Goal: Task Accomplishment & Management: Complete application form

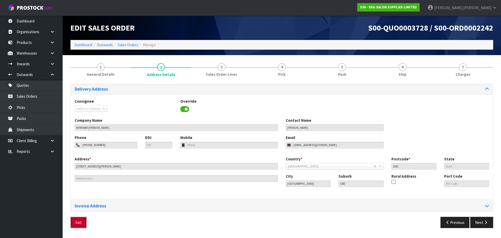
drag, startPoint x: 81, startPoint y: 222, endPoint x: 105, endPoint y: 201, distance: 31.8
click at [81, 222] on button "Exit" at bounding box center [78, 222] width 16 height 11
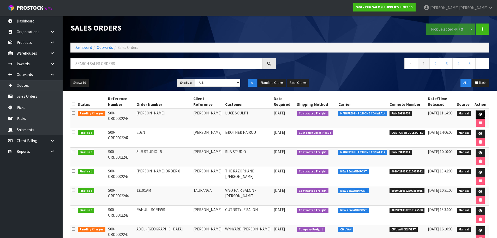
click at [479, 115] on icon at bounding box center [481, 114] width 4 height 3
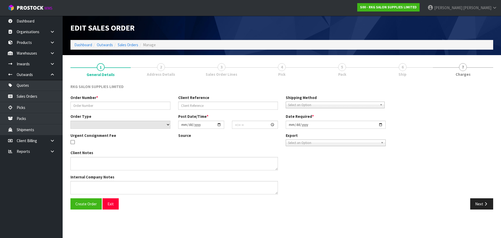
type input "[PERSON_NAME]"
select select "number:0"
type input "[DATE]"
type input "00:00:00.000"
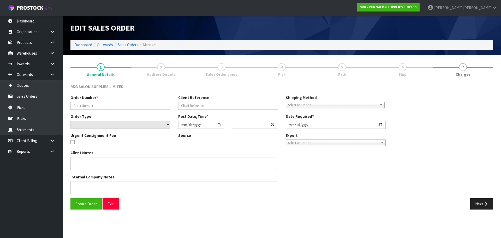
type input "[DATE]"
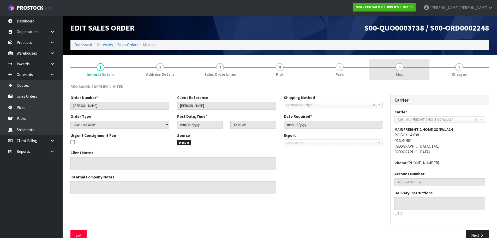
click at [400, 67] on span "6" at bounding box center [400, 67] width 8 height 8
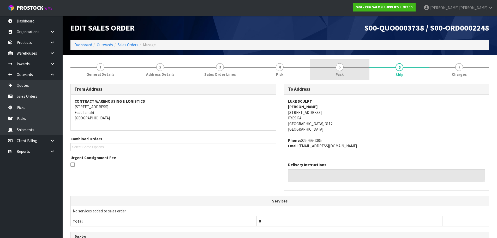
click at [342, 69] on span "5" at bounding box center [340, 67] width 8 height 8
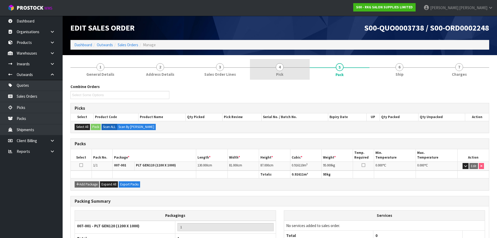
click at [284, 73] on link "4 Pick" at bounding box center [280, 69] width 60 height 21
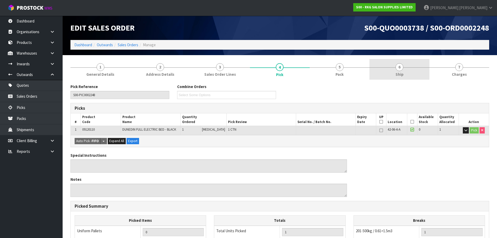
click at [400, 67] on span "6" at bounding box center [400, 67] width 8 height 8
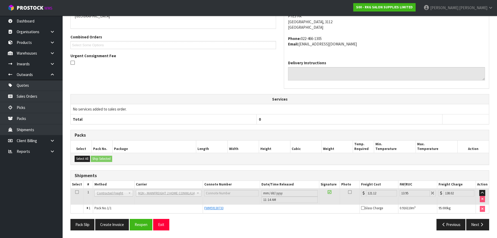
scroll to position [102, 0]
click at [110, 224] on button "Create Invoice" at bounding box center [112, 224] width 34 height 11
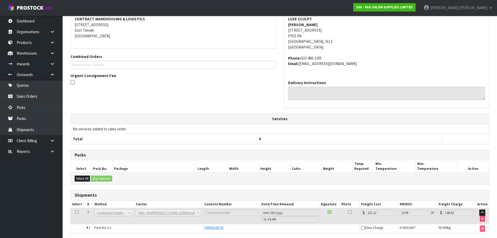
scroll to position [121, 0]
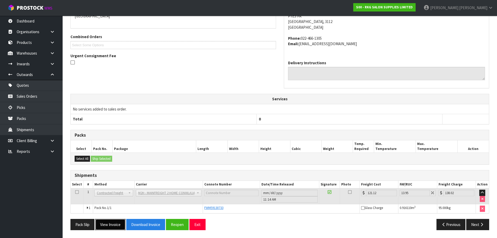
click at [110, 224] on button "View Invoice" at bounding box center [110, 224] width 30 height 11
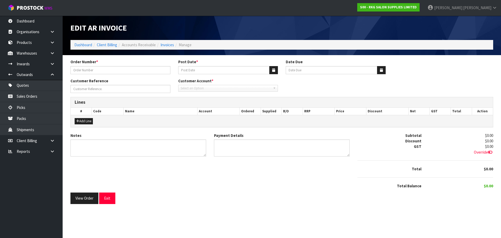
type input "[PERSON_NAME]"
type input "[DATE]"
type input "[PERSON_NAME]"
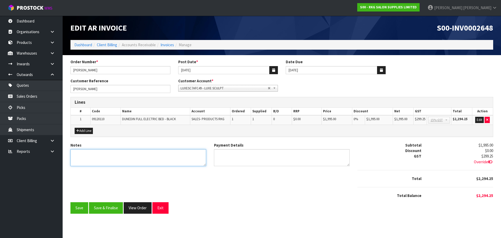
click at [92, 155] on textarea "Notes" at bounding box center [138, 157] width 136 height 17
type textarea "THANK YOU FOR YOUR ORDER."
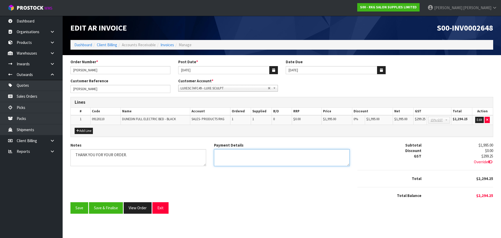
click at [230, 152] on textarea "Payment Details" at bounding box center [282, 157] width 136 height 17
type textarea "DIRECT CREDIT [DATE]"
click at [85, 128] on button "Add Line" at bounding box center [84, 131] width 18 height 6
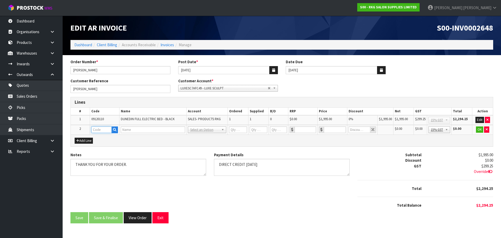
click at [96, 130] on input "text" at bounding box center [101, 129] width 21 height 7
type input "FRE"
click at [100, 137] on strong "FRE" at bounding box center [100, 138] width 7 height 5
type input "FREIGHT"
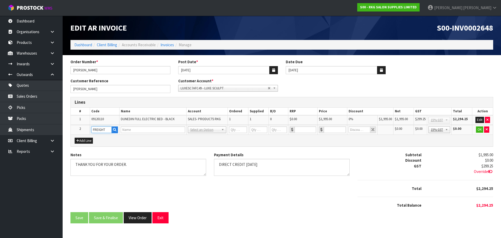
type input "1"
type input "0"
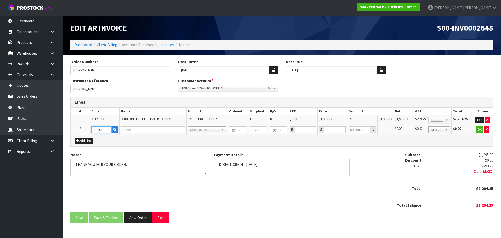
type input "0"
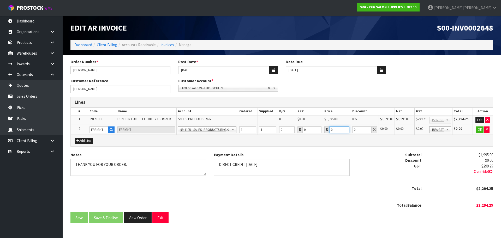
drag, startPoint x: 333, startPoint y: 130, endPoint x: 330, endPoint y: 130, distance: 3.1
click at [330, 130] on input "0" at bounding box center [340, 129] width 20 height 7
type input "255.75"
click at [480, 130] on button "OK" at bounding box center [480, 129] width 7 height 6
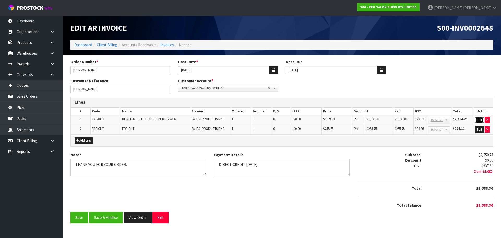
click at [479, 119] on button "Edit" at bounding box center [479, 120] width 9 height 6
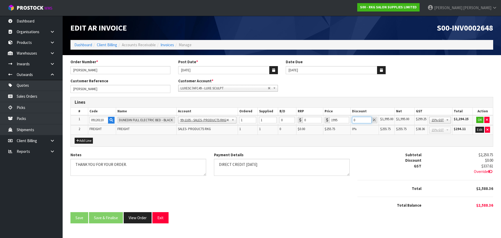
drag, startPoint x: 357, startPoint y: 120, endPoint x: 351, endPoint y: 120, distance: 6.8
click at [351, 120] on td "0" at bounding box center [365, 120] width 28 height 10
type input "20"
click at [478, 120] on button "OK" at bounding box center [480, 120] width 7 height 6
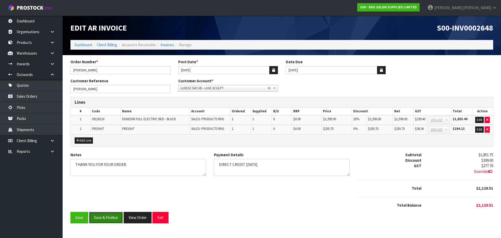
click at [111, 219] on button "Save & Finalise" at bounding box center [106, 217] width 34 height 11
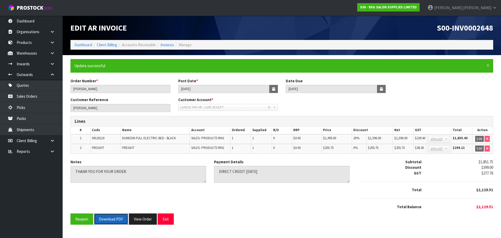
click at [118, 220] on button "Download PDF" at bounding box center [111, 218] width 34 height 11
click at [168, 219] on button "Exit" at bounding box center [166, 218] width 16 height 11
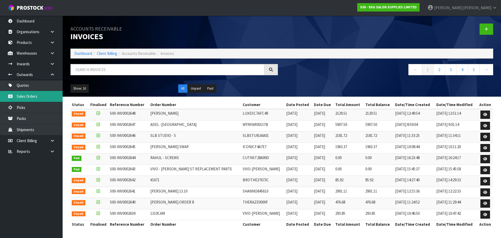
click at [23, 96] on link "Sales Orders" at bounding box center [31, 96] width 63 height 11
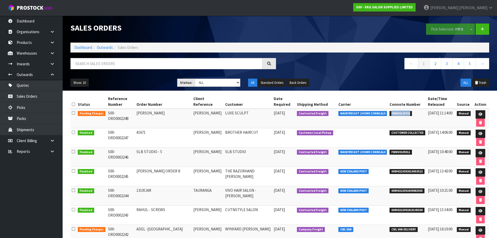
drag, startPoint x: 390, startPoint y: 113, endPoint x: 412, endPoint y: 113, distance: 22.2
click at [412, 113] on li "FWM59130733" at bounding box center [408, 112] width 36 height 5
copy span "FWM59130733"
click at [479, 113] on icon at bounding box center [481, 114] width 4 height 3
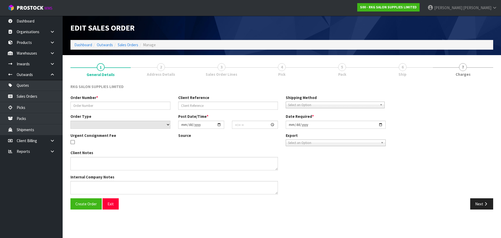
type input "[PERSON_NAME]"
select select "number:0"
type input "[DATE]"
type input "00:00:00.000"
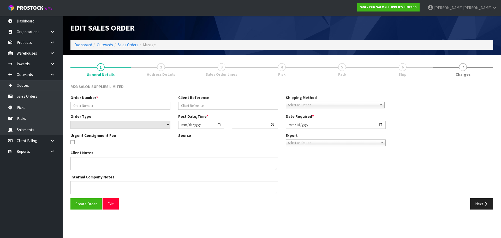
type input "[DATE]"
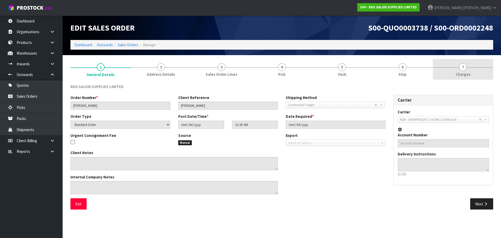
click at [462, 70] on span "7" at bounding box center [463, 67] width 8 height 8
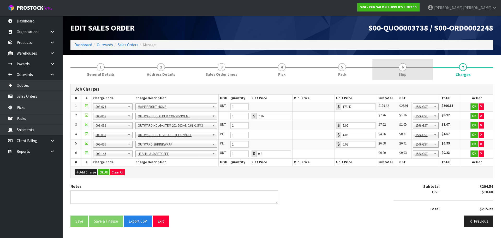
click at [402, 68] on span "6" at bounding box center [403, 67] width 8 height 8
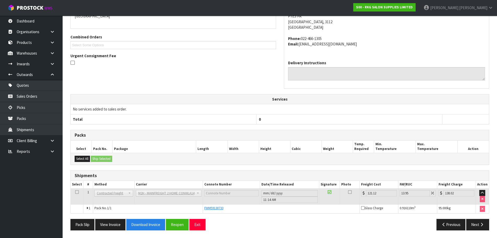
scroll to position [102, 0]
click at [475, 225] on button "Next" at bounding box center [478, 224] width 23 height 11
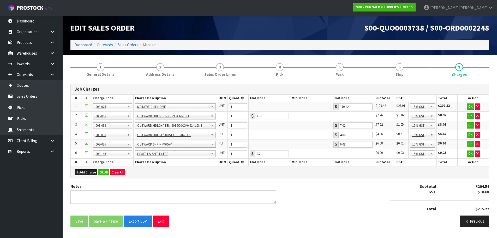
scroll to position [0, 0]
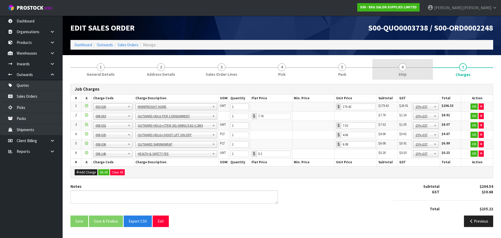
click at [405, 68] on span "6" at bounding box center [403, 67] width 8 height 8
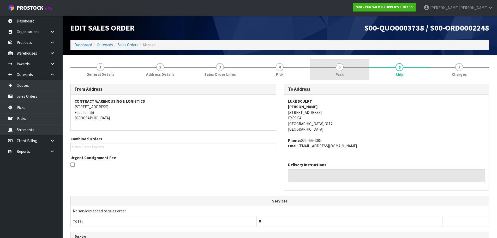
click at [338, 67] on span "5" at bounding box center [340, 67] width 8 height 8
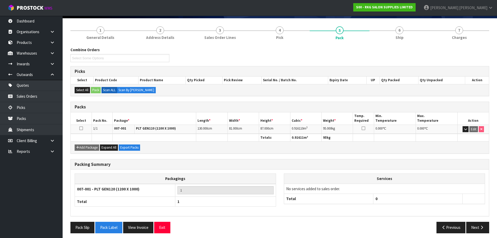
scroll to position [40, 0]
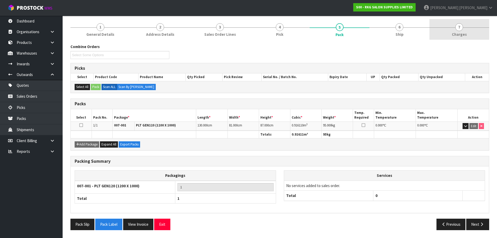
click at [457, 30] on span "7" at bounding box center [460, 27] width 8 height 8
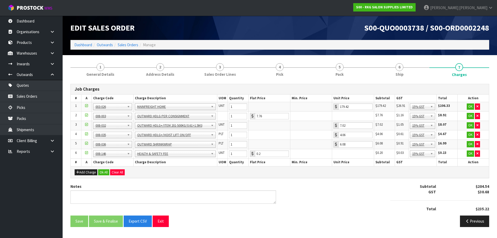
scroll to position [0, 0]
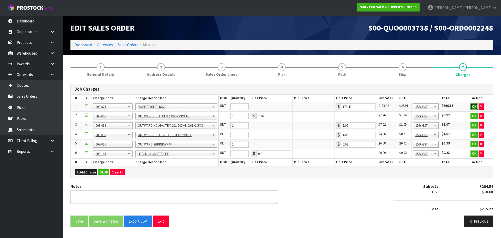
click at [473, 105] on button "OK" at bounding box center [474, 106] width 7 height 6
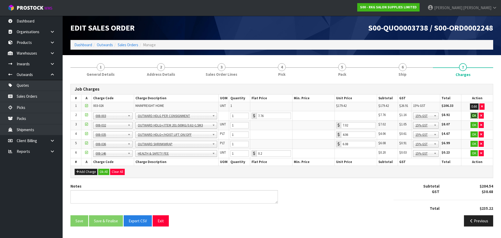
click at [474, 115] on button "OK" at bounding box center [474, 116] width 7 height 6
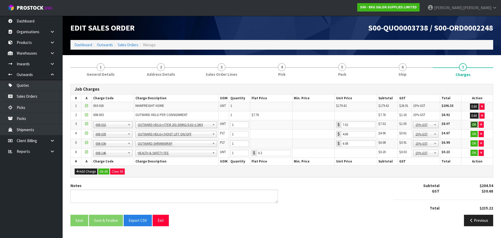
click at [474, 124] on button "OK" at bounding box center [474, 124] width 7 height 6
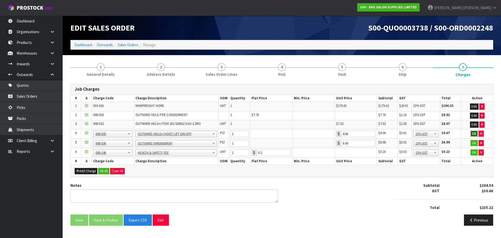
click at [474, 132] on button "OK" at bounding box center [474, 134] width 7 height 6
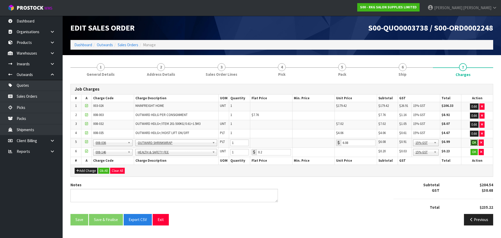
click at [474, 142] on button "OK" at bounding box center [474, 142] width 7 height 6
click at [474, 150] on button "OK" at bounding box center [474, 152] width 7 height 6
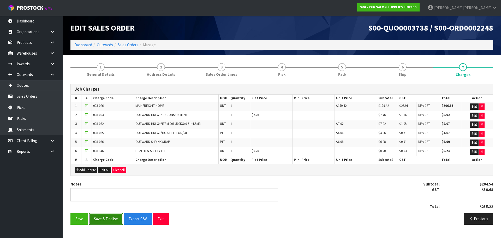
click at [103, 223] on button "Save & Finalise" at bounding box center [106, 218] width 34 height 11
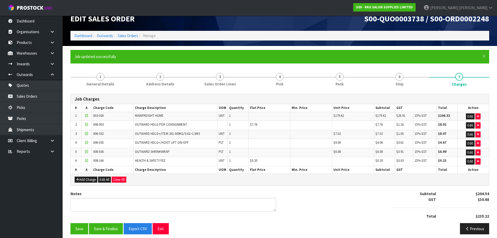
scroll to position [13, 0]
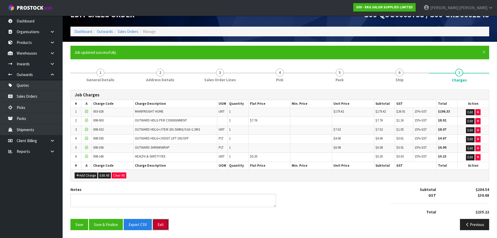
drag, startPoint x: 160, startPoint y: 227, endPoint x: 168, endPoint y: 207, distance: 21.4
click at [160, 226] on button "Exit" at bounding box center [161, 224] width 16 height 11
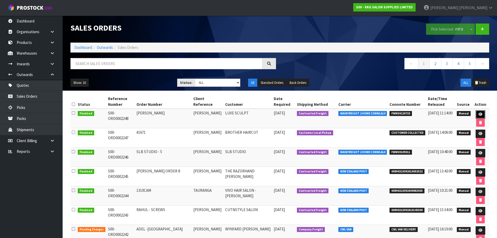
click at [481, 115] on icon at bounding box center [481, 114] width 4 height 3
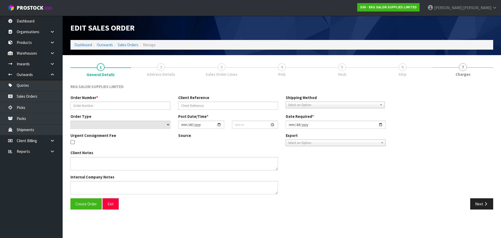
type input "[PERSON_NAME]"
select select "number:0"
type input "[DATE]"
type input "00:00:00.000"
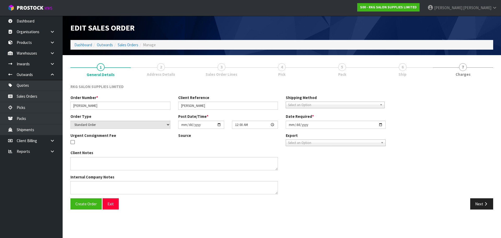
type input "[DATE]"
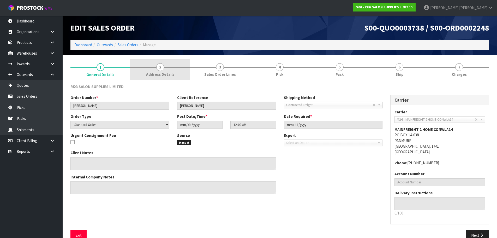
click at [157, 72] on span "Address Details" at bounding box center [160, 74] width 28 height 5
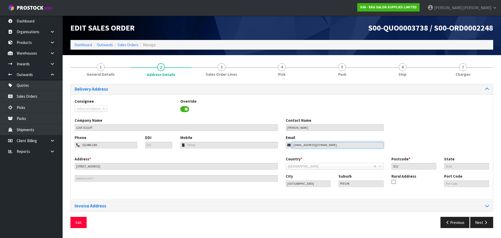
drag, startPoint x: 331, startPoint y: 143, endPoint x: 262, endPoint y: 146, distance: 68.2
click at [262, 146] on div "Phone 022-466-1305 DDI Mobile Email [EMAIL_ADDRESS][DOMAIN_NAME]" at bounding box center [282, 145] width 422 height 21
click at [81, 222] on button "Exit" at bounding box center [78, 222] width 16 height 11
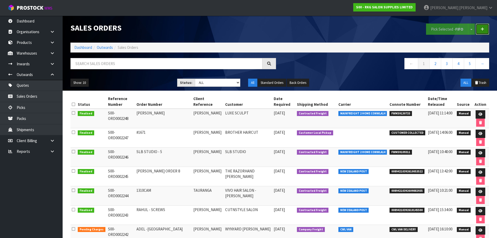
click at [481, 28] on link at bounding box center [483, 28] width 14 height 11
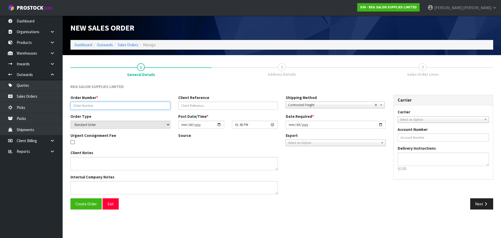
click at [110, 107] on input "text" at bounding box center [120, 106] width 100 height 8
type input "#1673"
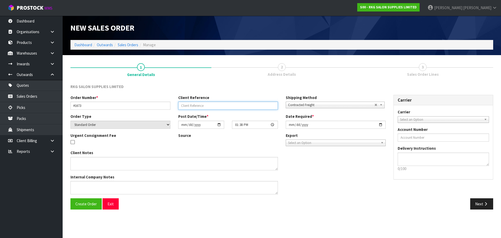
click at [189, 108] on input "text" at bounding box center [228, 106] width 100 height 8
type input "[PERSON_NAME]"
click at [411, 120] on span "Select an Option" at bounding box center [441, 119] width 82 height 6
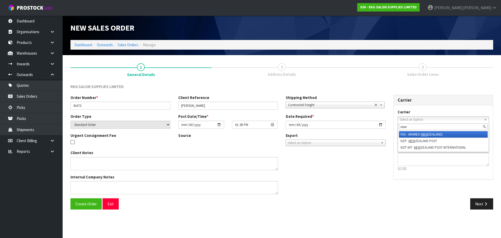
type input "new"
click at [407, 133] on li "FAS - ARAMEX ( [GEOGRAPHIC_DATA])" at bounding box center [443, 134] width 89 height 7
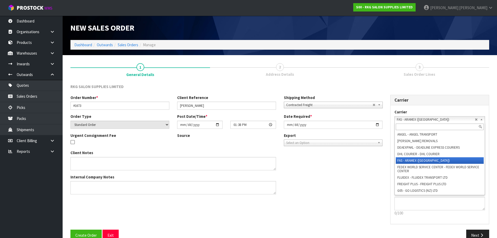
click at [409, 120] on span "FAS - ARAMEX ([GEOGRAPHIC_DATA])" at bounding box center [436, 119] width 78 height 6
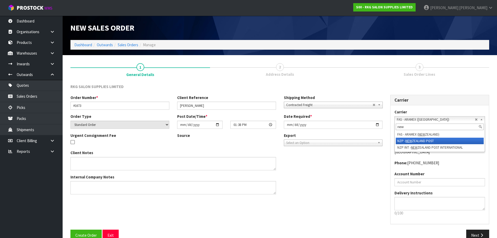
type input "new"
click at [408, 140] on em "NEW" at bounding box center [409, 141] width 7 height 4
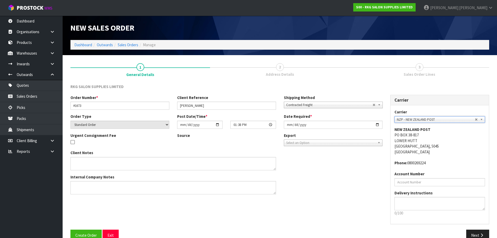
scroll to position [11, 0]
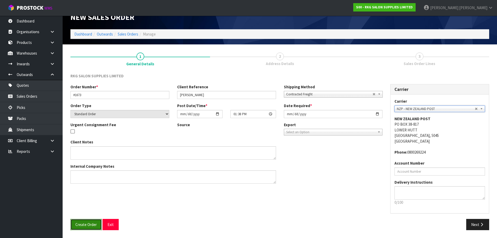
click at [85, 226] on span "Create Order" at bounding box center [85, 224] width 21 height 5
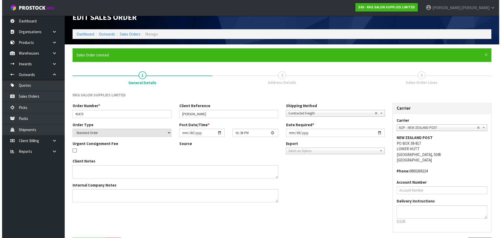
scroll to position [0, 0]
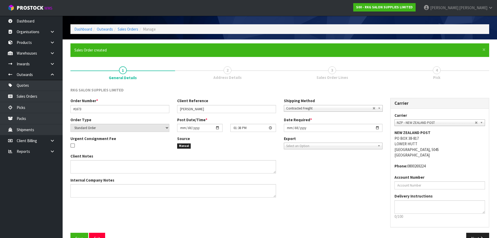
scroll to position [30, 0]
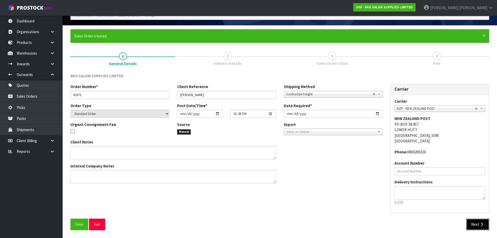
click at [476, 223] on button "Next" at bounding box center [478, 224] width 23 height 11
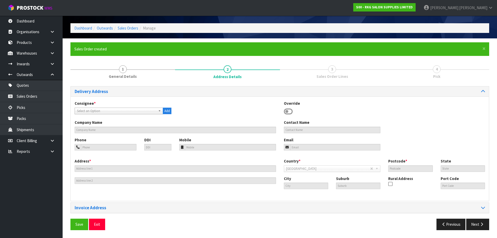
scroll to position [0, 0]
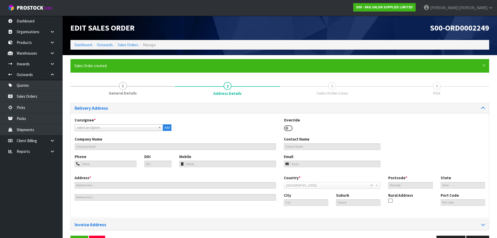
click at [289, 127] on icon at bounding box center [288, 128] width 9 height 8
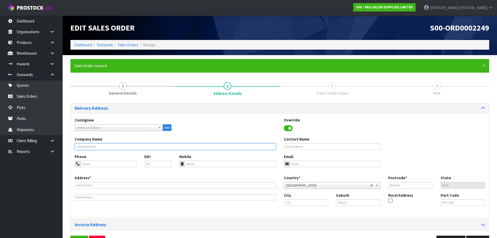
click at [92, 148] on input "text" at bounding box center [176, 146] width 202 height 7
type input "BIRKENHEAD [PERSON_NAME] SHOP LTD"
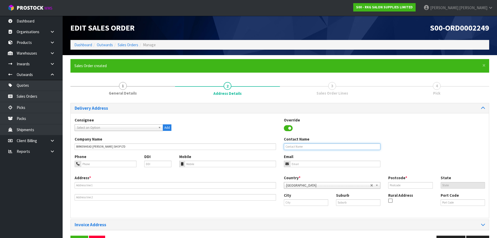
click at [291, 146] on input "text" at bounding box center [332, 146] width 97 height 7
type input "[PERSON_NAME]"
click at [92, 165] on input "tel" at bounding box center [109, 164] width 56 height 7
type input "022-046-1941"
click at [293, 163] on input "email" at bounding box center [335, 164] width 91 height 7
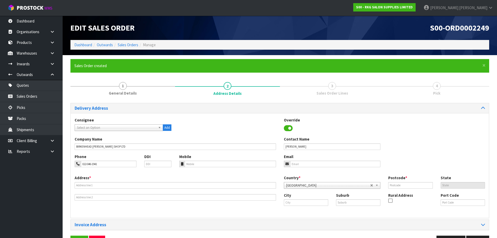
click at [296, 160] on div "Email" at bounding box center [332, 160] width 105 height 13
click at [295, 163] on input "email" at bounding box center [335, 164] width 91 height 7
paste input "[PERSON_NAME][EMAIL_ADDRESS][DOMAIN_NAME]"
type input "[PERSON_NAME][EMAIL_ADDRESS][DOMAIN_NAME]"
click at [83, 183] on input "text" at bounding box center [176, 185] width 202 height 7
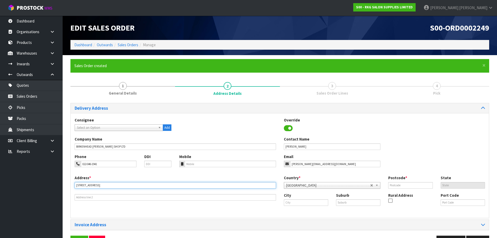
drag, startPoint x: 104, startPoint y: 185, endPoint x: 64, endPoint y: 185, distance: 40.2
click at [64, 185] on section "× Close Sales Order created 1 General Details 2 Address Details 3 Sales Order L…" at bounding box center [280, 154] width 435 height 199
type input "[STREET_ADDRESS]"
click at [303, 203] on input "text" at bounding box center [306, 202] width 44 height 7
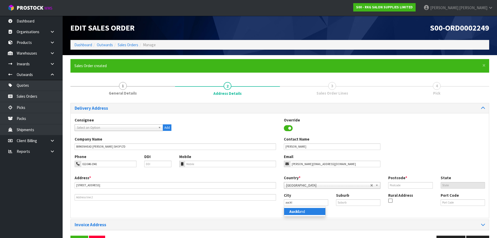
click at [301, 211] on link "Auckl and" at bounding box center [304, 211] width 41 height 7
type input "[GEOGRAPHIC_DATA]"
click at [345, 202] on input "text" at bounding box center [358, 202] width 44 height 7
type input "GLENFIELD"
click at [392, 185] on input "text" at bounding box center [411, 185] width 44 height 7
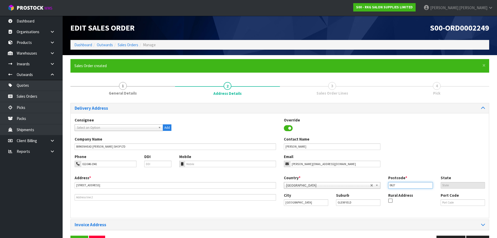
type input "0627"
click at [398, 149] on div "Company Name BIRKENHEAD [PERSON_NAME] SHOP LTD Contact Name [PERSON_NAME]" at bounding box center [280, 144] width 419 height 17
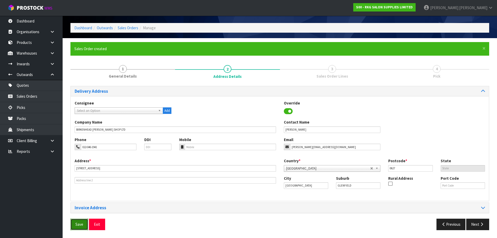
click at [76, 224] on span "Save" at bounding box center [79, 224] width 8 height 5
click at [477, 228] on button "Next" at bounding box center [478, 224] width 23 height 11
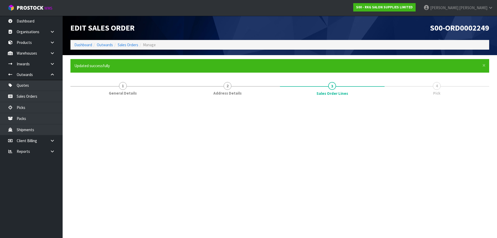
scroll to position [0, 0]
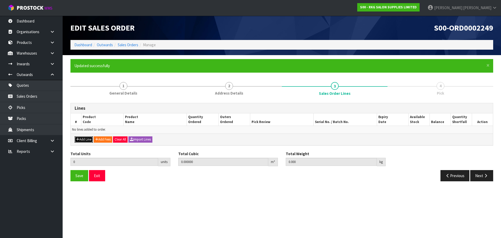
click at [82, 139] on button "Add Line" at bounding box center [84, 139] width 18 height 6
type input "0"
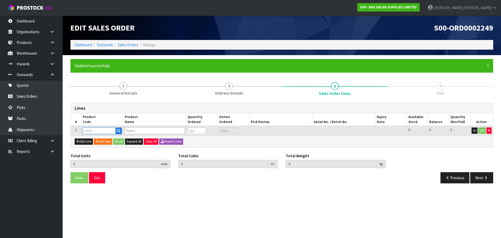
click at [95, 130] on input "text" at bounding box center [99, 130] width 33 height 7
type input "221705"
type input "0.000000"
type input "0.000"
type input "DERBY SINGLE EDGE PROFESSIONAL RAZOR BLADE 100 PACK"
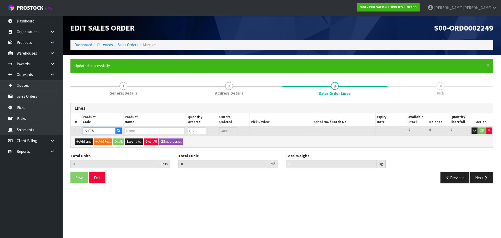
type input "0"
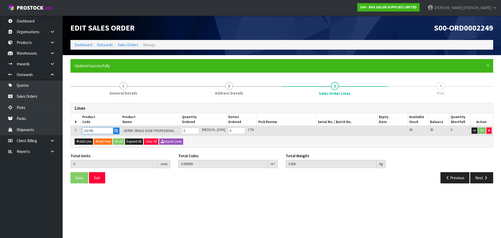
type input "221705"
type input "1"
type input "0.000049"
type input "0.06"
type input "1"
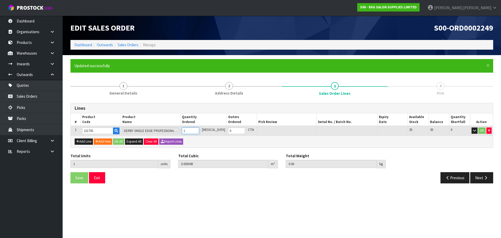
click at [199, 129] on input "1" at bounding box center [190, 130] width 17 height 7
type input "2"
type input "0.000098"
type input "0.12"
type input "2"
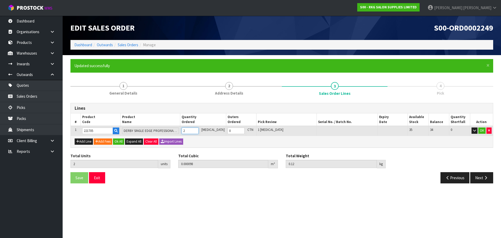
click at [199, 130] on input "2" at bounding box center [190, 130] width 17 height 7
type input "3"
type input "0.000147"
type input "0.18"
type input "3"
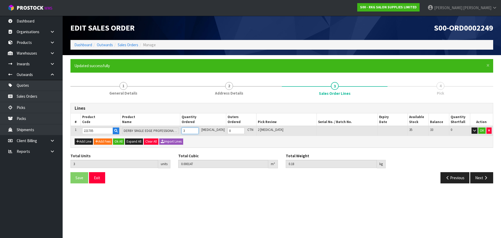
click at [199, 130] on input "3" at bounding box center [190, 130] width 17 height 7
type input "4"
type input "0.000196"
type input "0.24"
type input "4"
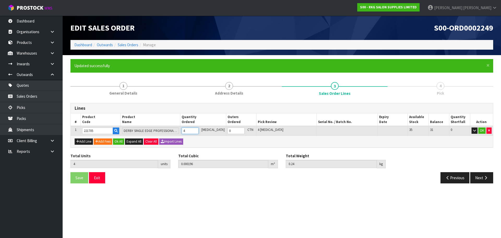
click at [199, 130] on input "4" at bounding box center [190, 130] width 17 height 7
type input "5"
type input "0.000245"
type input "0.3"
type input "5"
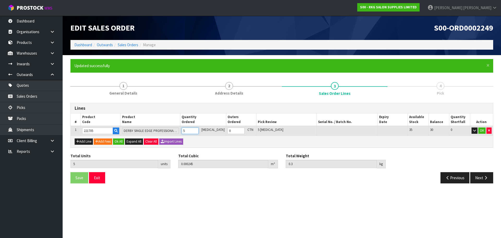
click at [199, 130] on input "5" at bounding box center [190, 130] width 17 height 7
type input "6"
type input "0.000294"
type input "0.36"
type input "6"
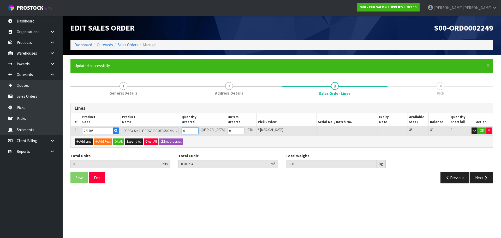
click at [199, 130] on input "6" at bounding box center [190, 130] width 17 height 7
type input "7"
type input "0.000343"
type input "0.42"
type input "7"
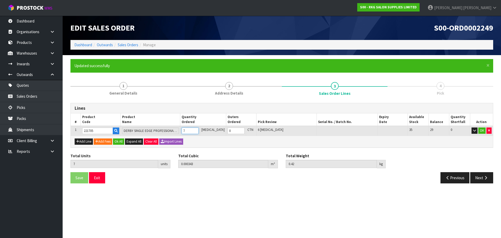
click at [199, 130] on input "7" at bounding box center [190, 130] width 17 height 7
type input "8"
type input "0.000392"
type input "0.48"
type input "8"
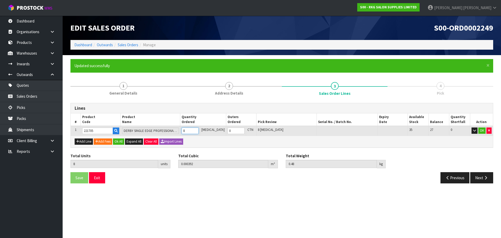
click at [199, 130] on input "8" at bounding box center [190, 130] width 17 height 7
click at [484, 131] on button "OK" at bounding box center [482, 130] width 7 height 6
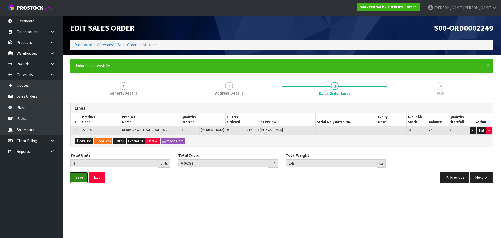
click at [80, 180] on button "Save" at bounding box center [79, 177] width 18 height 11
click at [478, 173] on button "Next" at bounding box center [482, 177] width 23 height 11
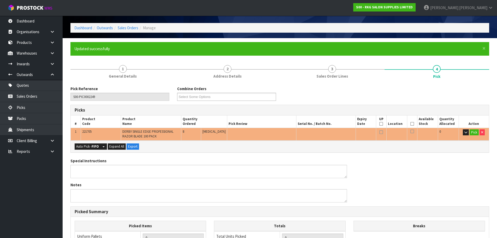
scroll to position [26, 0]
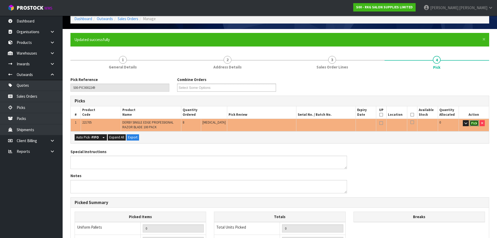
click at [474, 124] on button "Pick" at bounding box center [474, 123] width 9 height 6
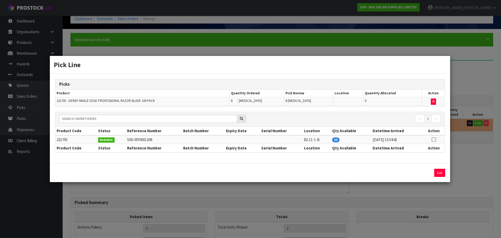
click at [435, 140] on icon at bounding box center [434, 139] width 4 height 0
click at [420, 173] on button "Assign Pick" at bounding box center [422, 173] width 21 height 8
type input "Piece x 8"
type input "8"
type input "0.000392"
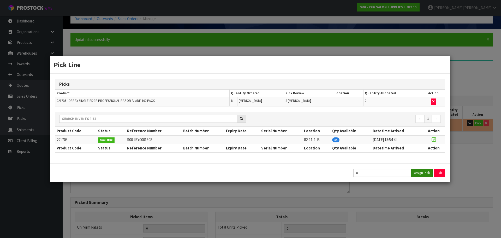
type input "0.48"
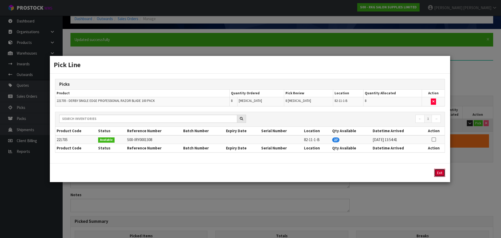
click at [442, 173] on button "Exit" at bounding box center [439, 173] width 11 height 8
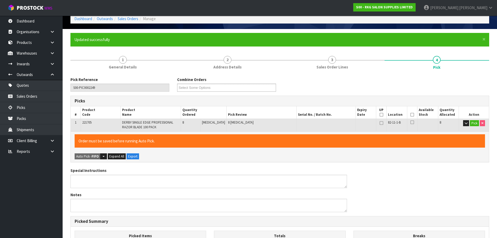
click at [412, 115] on icon at bounding box center [413, 115] width 4 height 0
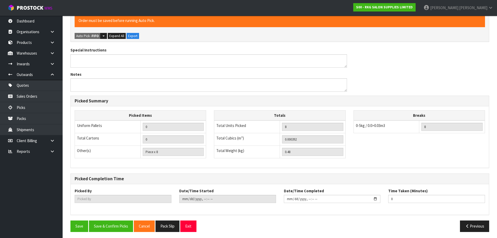
scroll to position [148, 0]
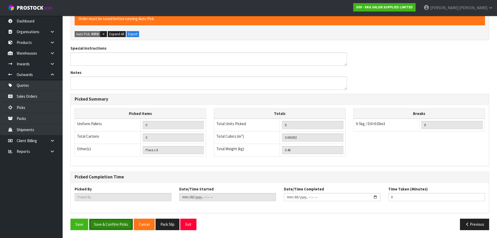
click at [111, 223] on button "Save & Confirm Picks" at bounding box center [111, 224] width 44 height 11
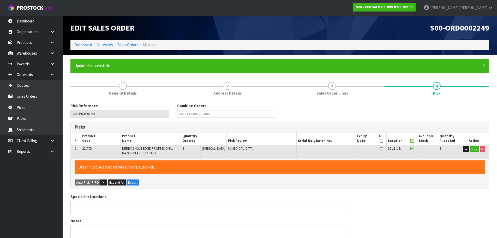
type input "[PERSON_NAME]"
type input "[DATE]T13:41:31"
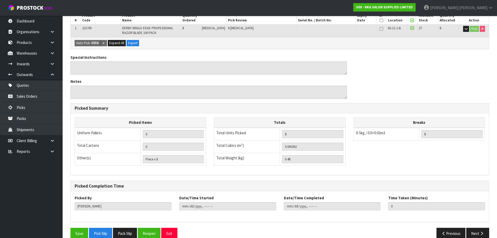
scroll to position [129, 0]
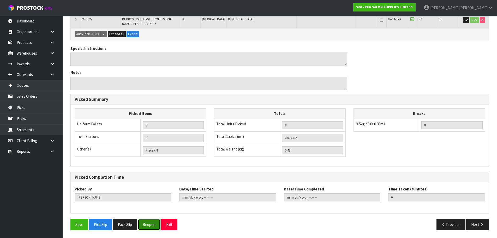
click at [150, 224] on button "Reopen" at bounding box center [149, 224] width 23 height 11
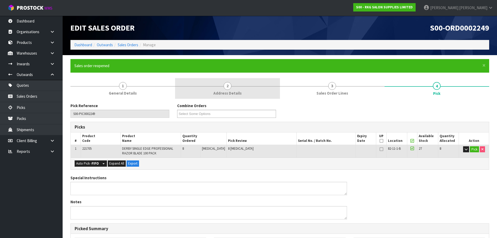
click at [228, 87] on span "2" at bounding box center [228, 86] width 8 height 8
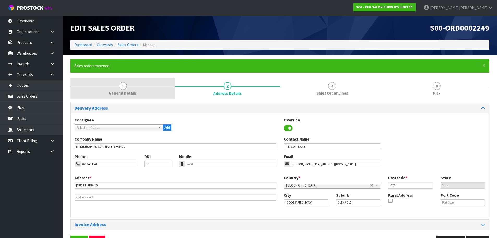
drag, startPoint x: 125, startPoint y: 90, endPoint x: 134, endPoint y: 90, distance: 9.1
click at [125, 90] on span "General Details" at bounding box center [123, 92] width 28 height 5
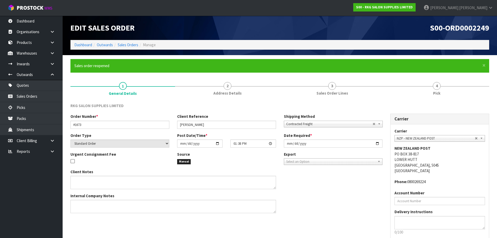
click at [334, 126] on span "Contracted Freight" at bounding box center [329, 124] width 86 height 6
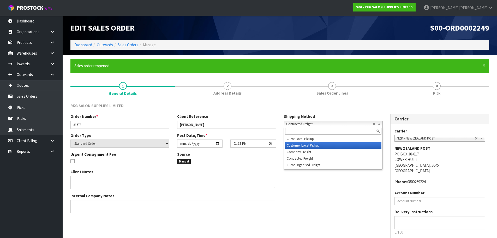
click at [317, 145] on li "Customer Local Pickup" at bounding box center [333, 145] width 96 height 7
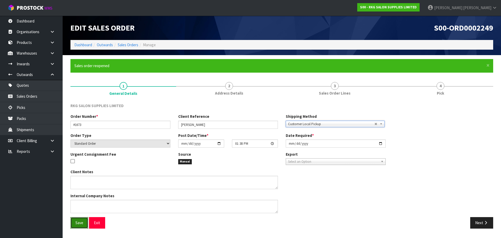
click at [79, 224] on span "Save" at bounding box center [79, 222] width 8 height 5
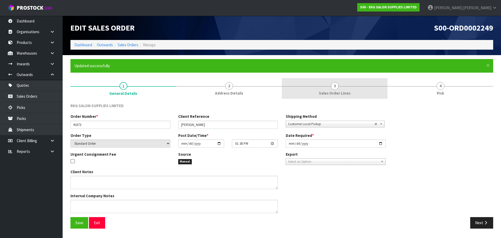
click at [336, 87] on span "3" at bounding box center [335, 86] width 8 height 8
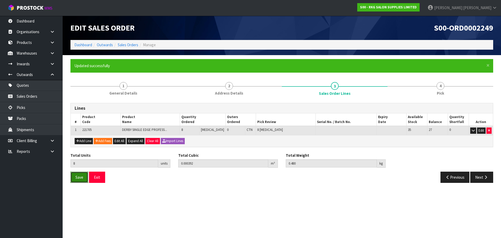
click at [74, 179] on button "Save" at bounding box center [79, 177] width 18 height 11
click at [487, 180] on button "Next" at bounding box center [482, 177] width 23 height 11
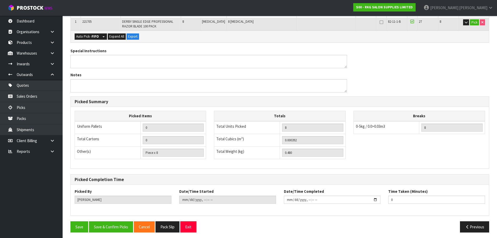
scroll to position [129, 0]
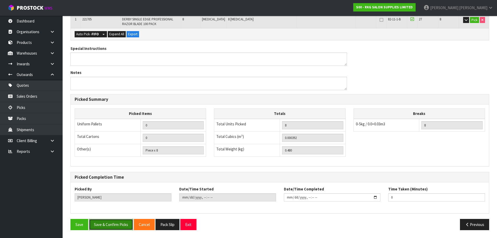
click at [104, 224] on button "Save & Confirm Picks" at bounding box center [111, 224] width 44 height 11
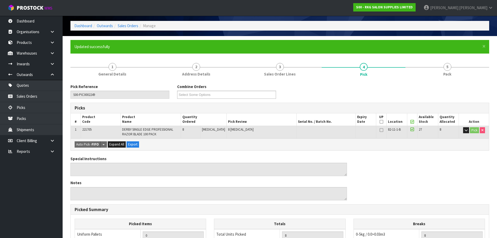
scroll to position [0, 0]
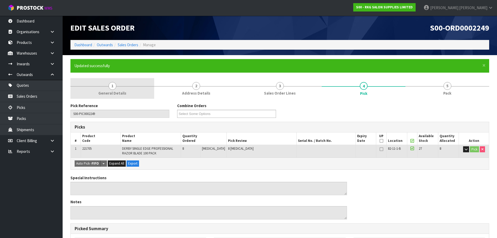
click at [114, 87] on span "1" at bounding box center [113, 86] width 8 height 8
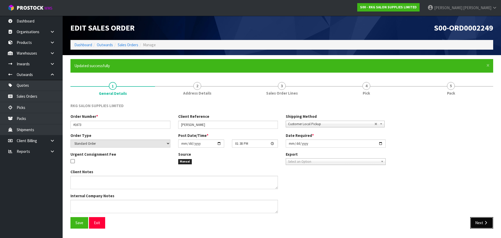
click at [480, 224] on button "Next" at bounding box center [482, 222] width 23 height 11
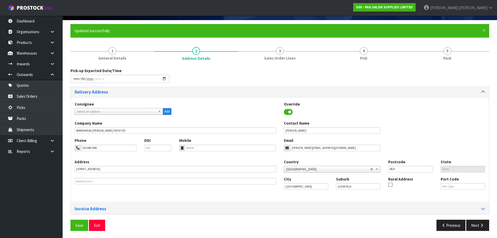
scroll to position [36, 0]
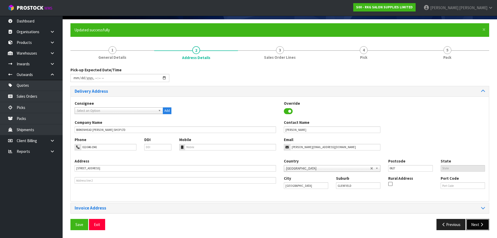
click at [475, 227] on button "Next" at bounding box center [478, 224] width 23 height 11
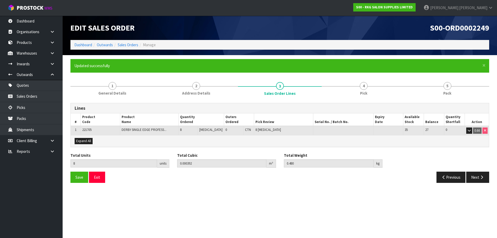
scroll to position [0, 0]
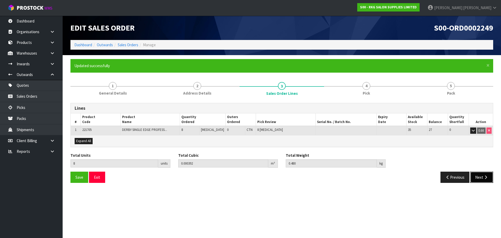
click at [480, 179] on button "Next" at bounding box center [482, 177] width 23 height 11
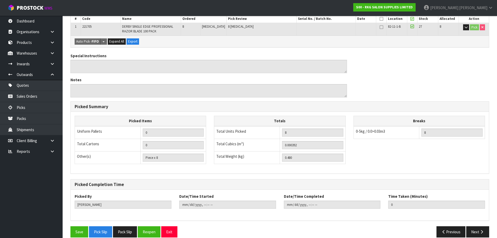
scroll to position [129, 0]
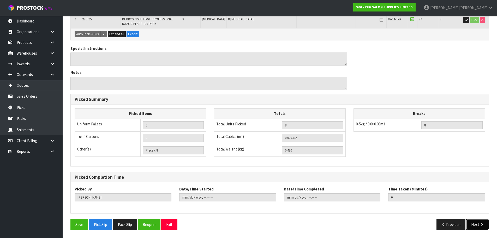
click at [475, 224] on button "Next" at bounding box center [478, 224] width 23 height 11
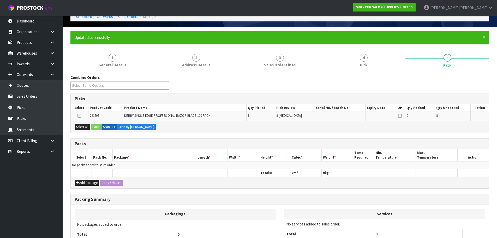
scroll to position [76, 0]
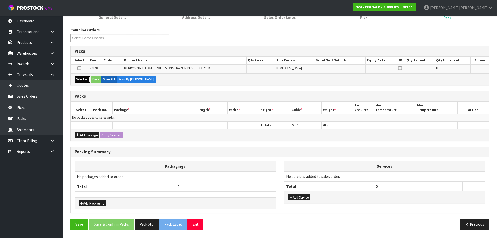
click at [81, 80] on button "Select All" at bounding box center [82, 79] width 15 height 6
click at [81, 134] on button "Add Package" at bounding box center [87, 135] width 25 height 6
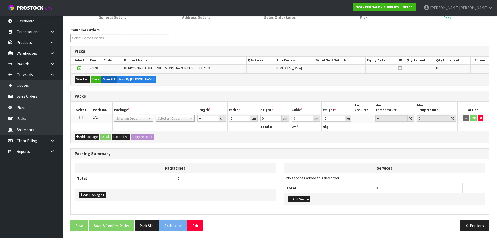
click at [81, 117] on icon at bounding box center [81, 117] width 4 height 0
click at [96, 78] on button "Pack" at bounding box center [96, 79] width 10 height 6
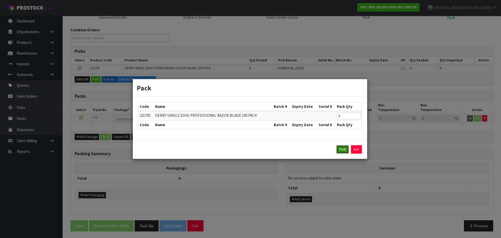
click at [340, 149] on button "Pack" at bounding box center [343, 149] width 13 height 8
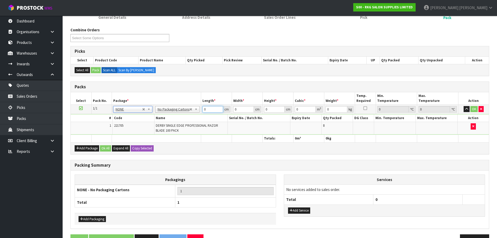
drag, startPoint x: 208, startPoint y: 107, endPoint x: 198, endPoint y: 111, distance: 10.6
click at [198, 111] on tr "1/1 NONE 007-001 007-002 007-004 007-009 007-013 007-014 007-015 007-017 007-01…" at bounding box center [280, 108] width 419 height 9
type input "10"
type input "7"
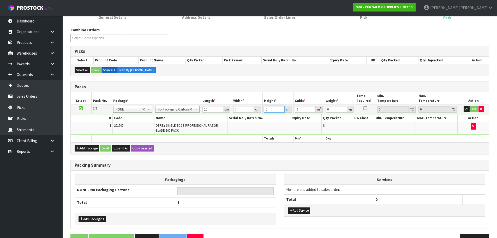
type input "0.00049"
type input "7"
type input "1"
click at [473, 107] on button "OK" at bounding box center [474, 109] width 7 height 6
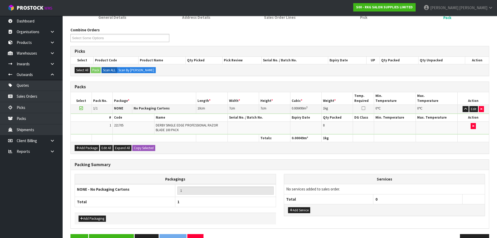
scroll to position [91, 0]
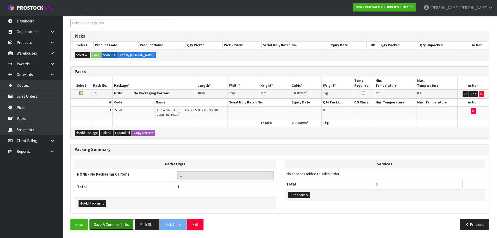
click at [109, 225] on button "Save & Confirm Packs" at bounding box center [111, 224] width 45 height 11
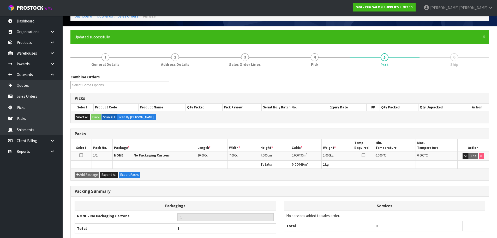
scroll to position [59, 0]
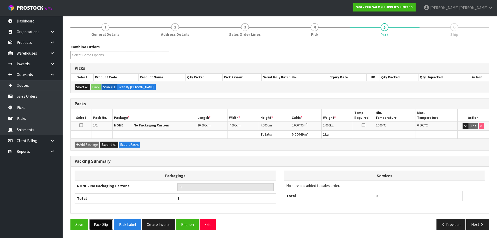
click at [101, 226] on button "Pack Slip" at bounding box center [101, 224] width 24 height 11
click at [207, 227] on button "Exit" at bounding box center [208, 224] width 16 height 11
